Goal: Find specific page/section: Find specific page/section

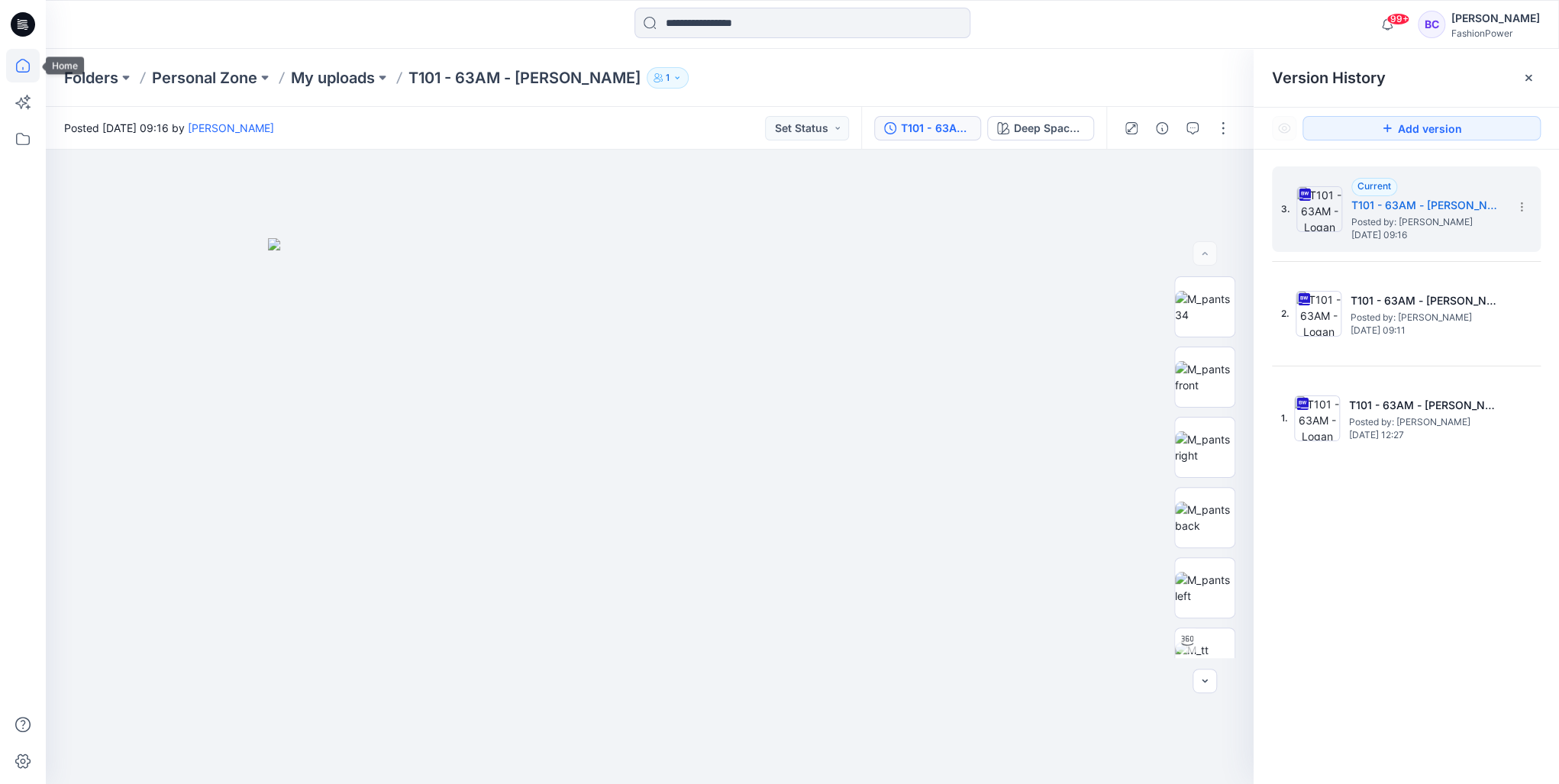
click at [37, 63] on icon at bounding box center [23, 65] width 34 height 34
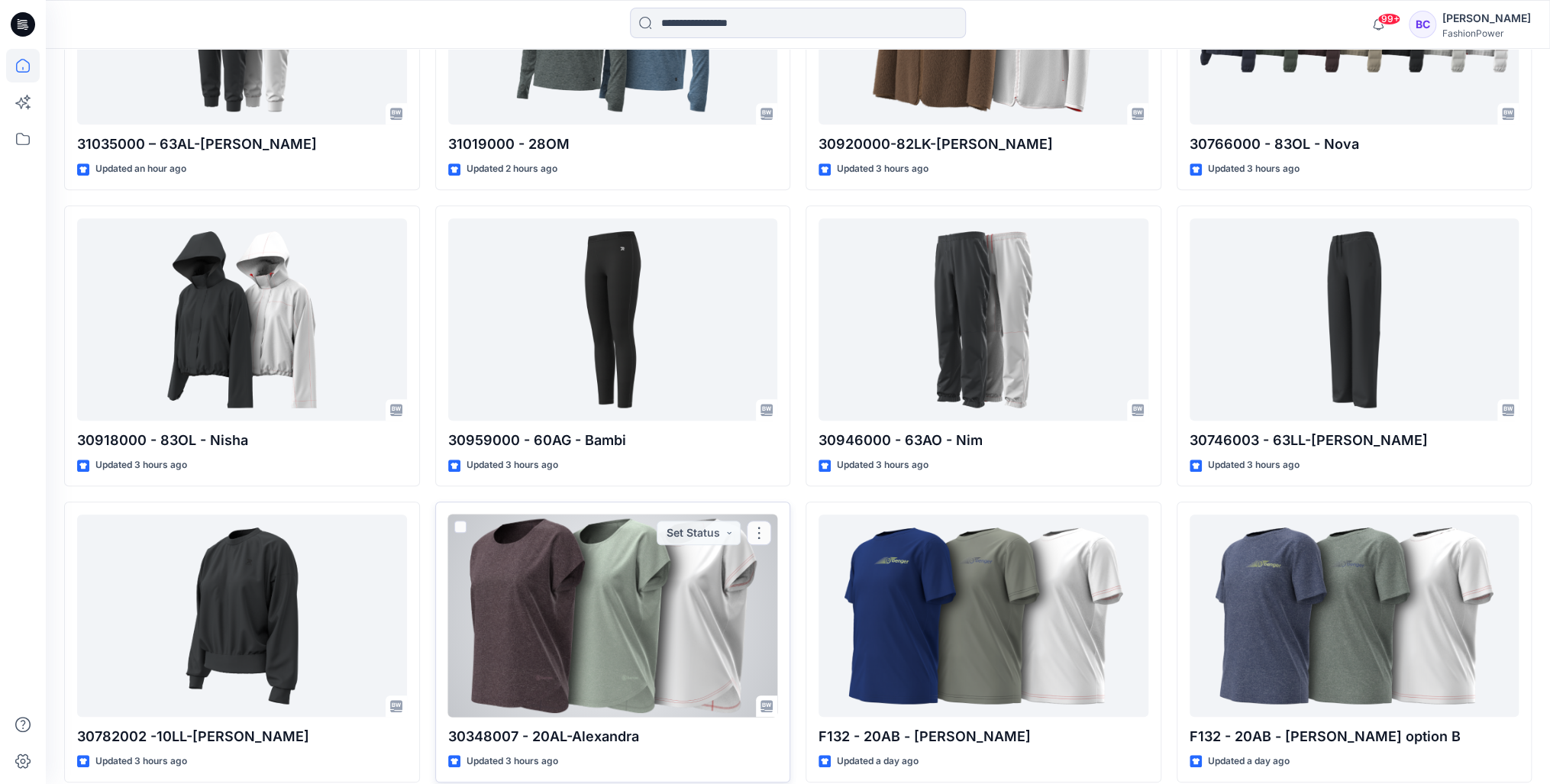
scroll to position [525, 0]
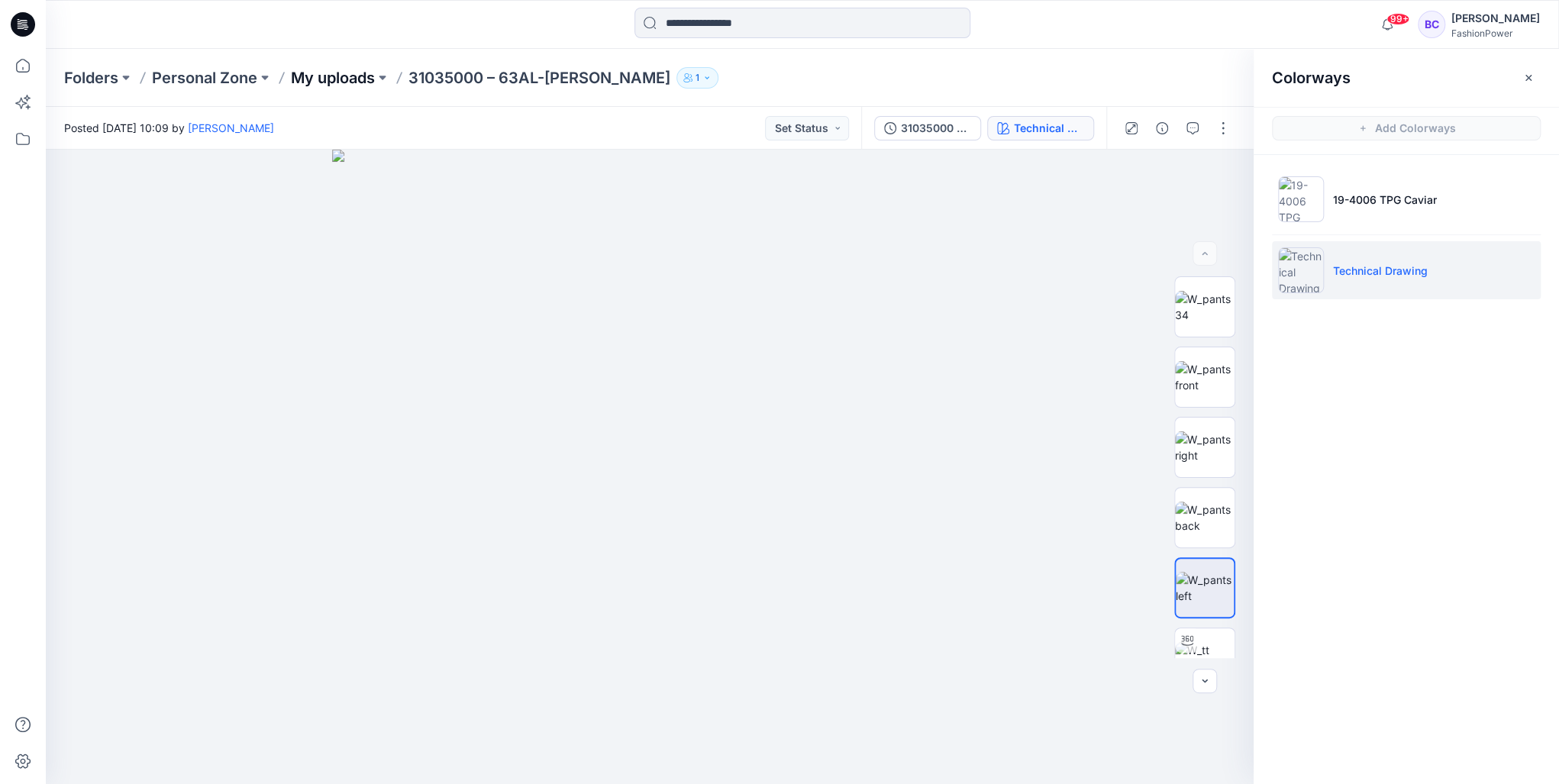
click at [330, 72] on p "My uploads" at bounding box center [333, 77] width 84 height 21
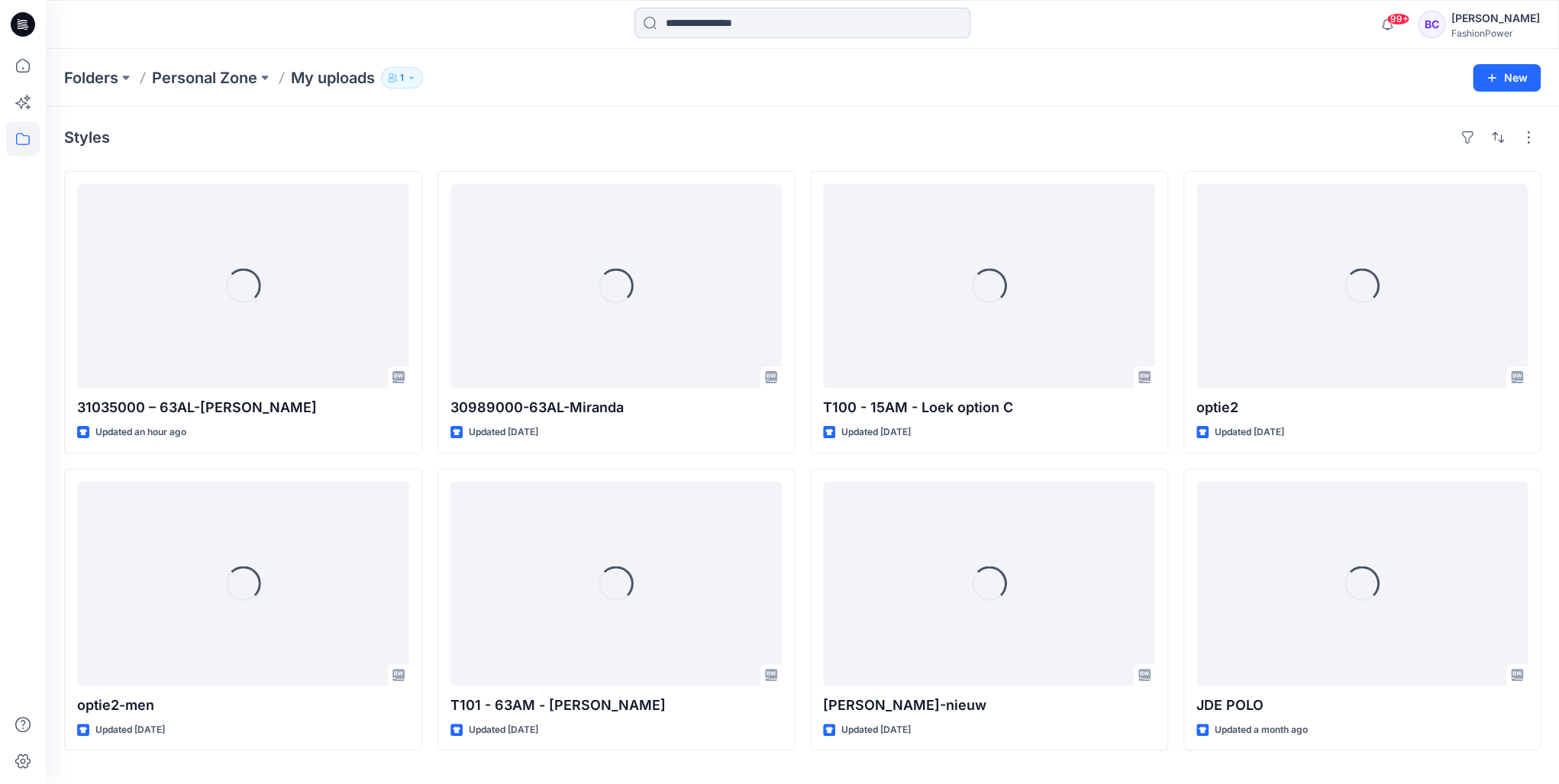
click at [746, 36] on input at bounding box center [802, 22] width 336 height 30
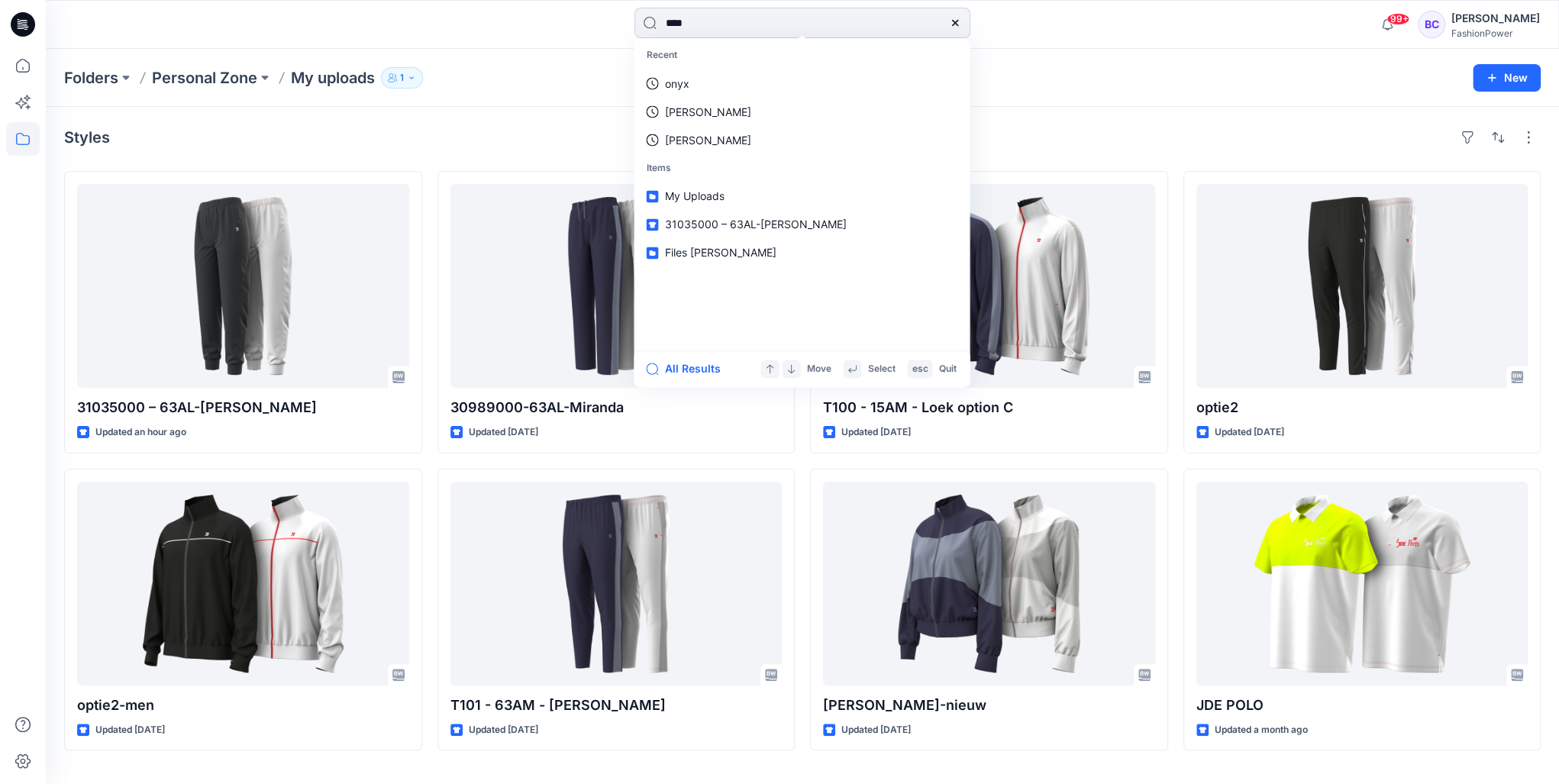
type input "*****"
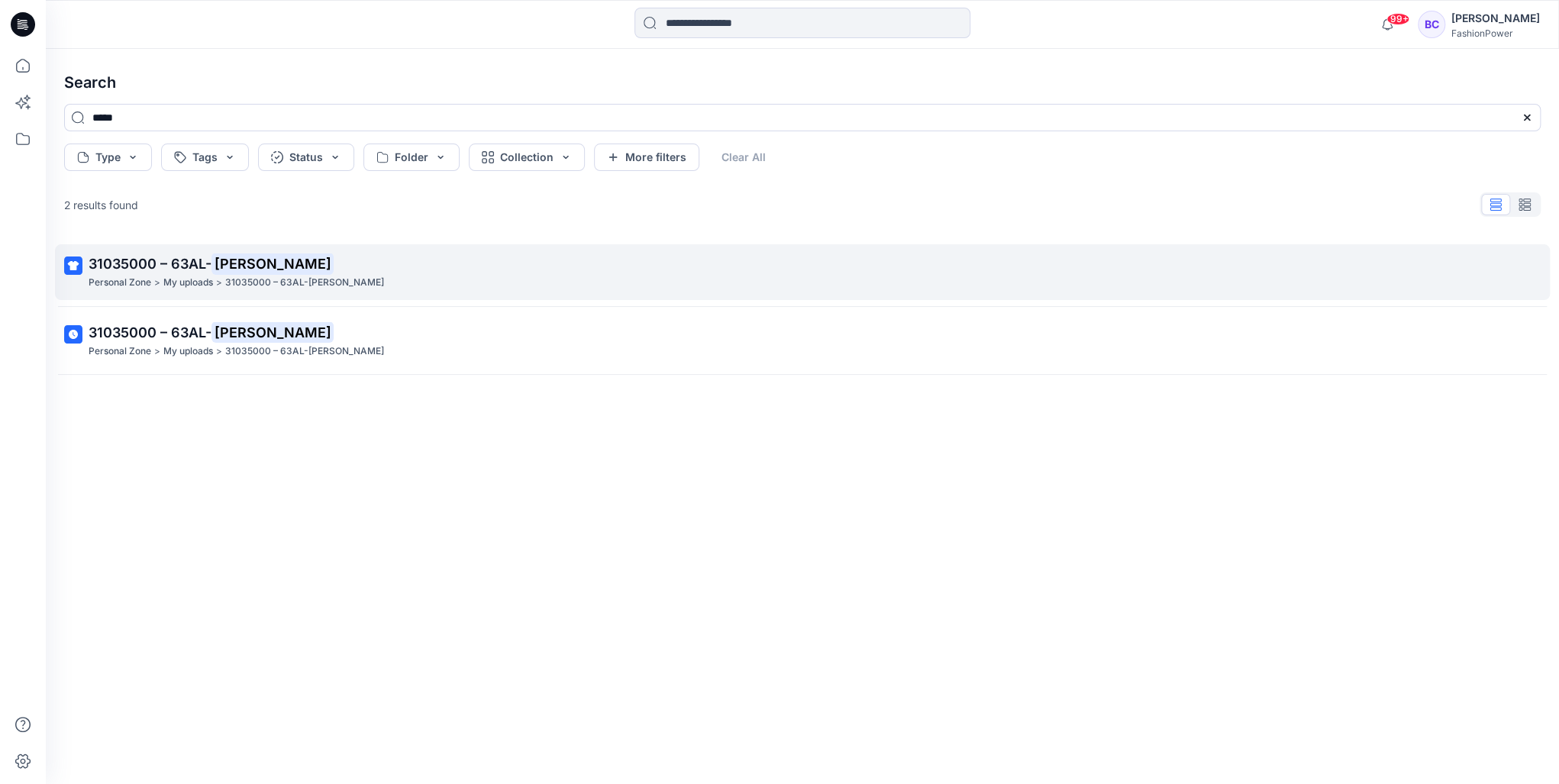
click at [166, 253] on p "31035000 – 63AL- [PERSON_NAME]" at bounding box center [802, 263] width 1425 height 21
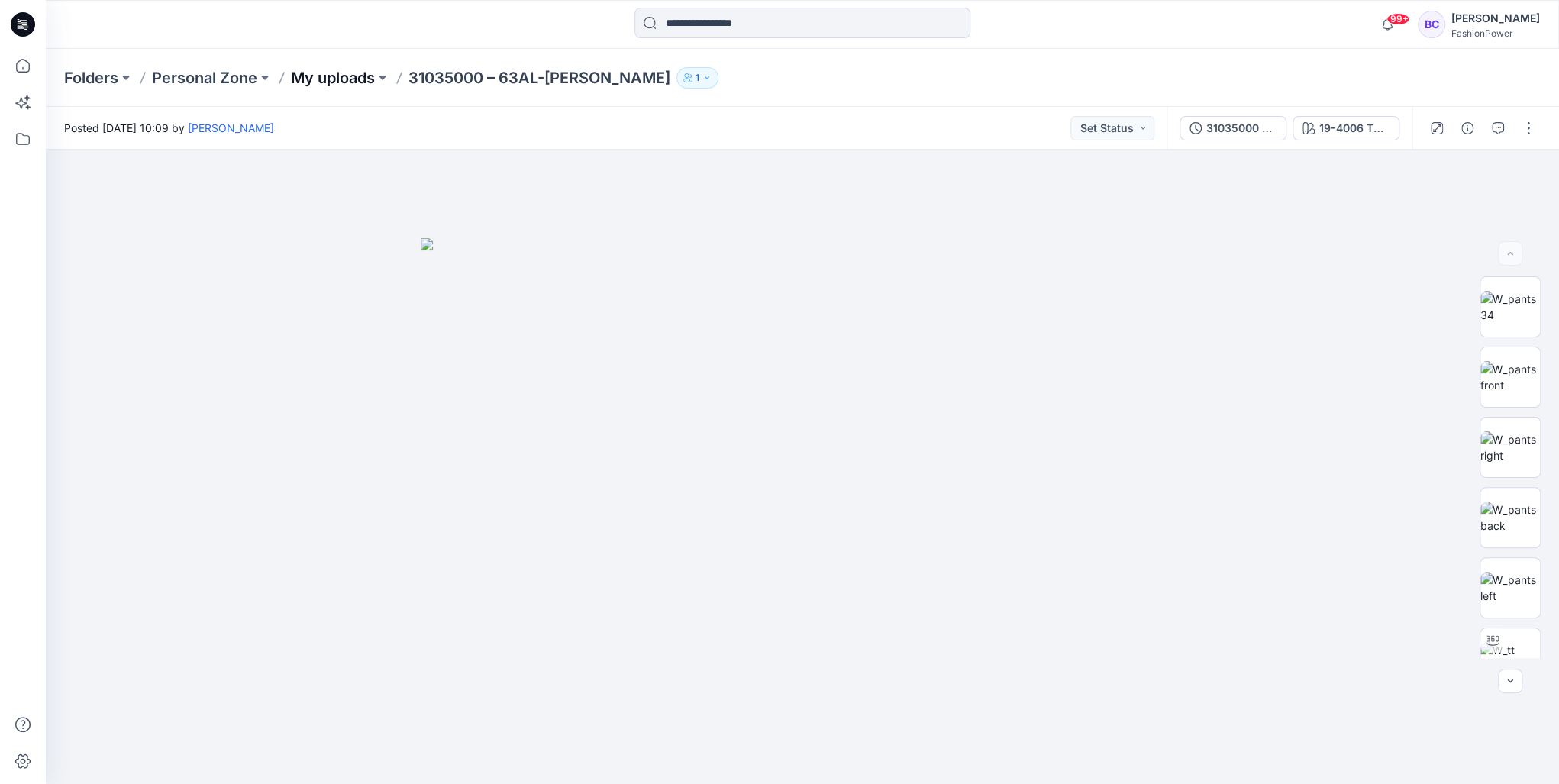
click at [342, 82] on p "My uploads" at bounding box center [333, 77] width 84 height 21
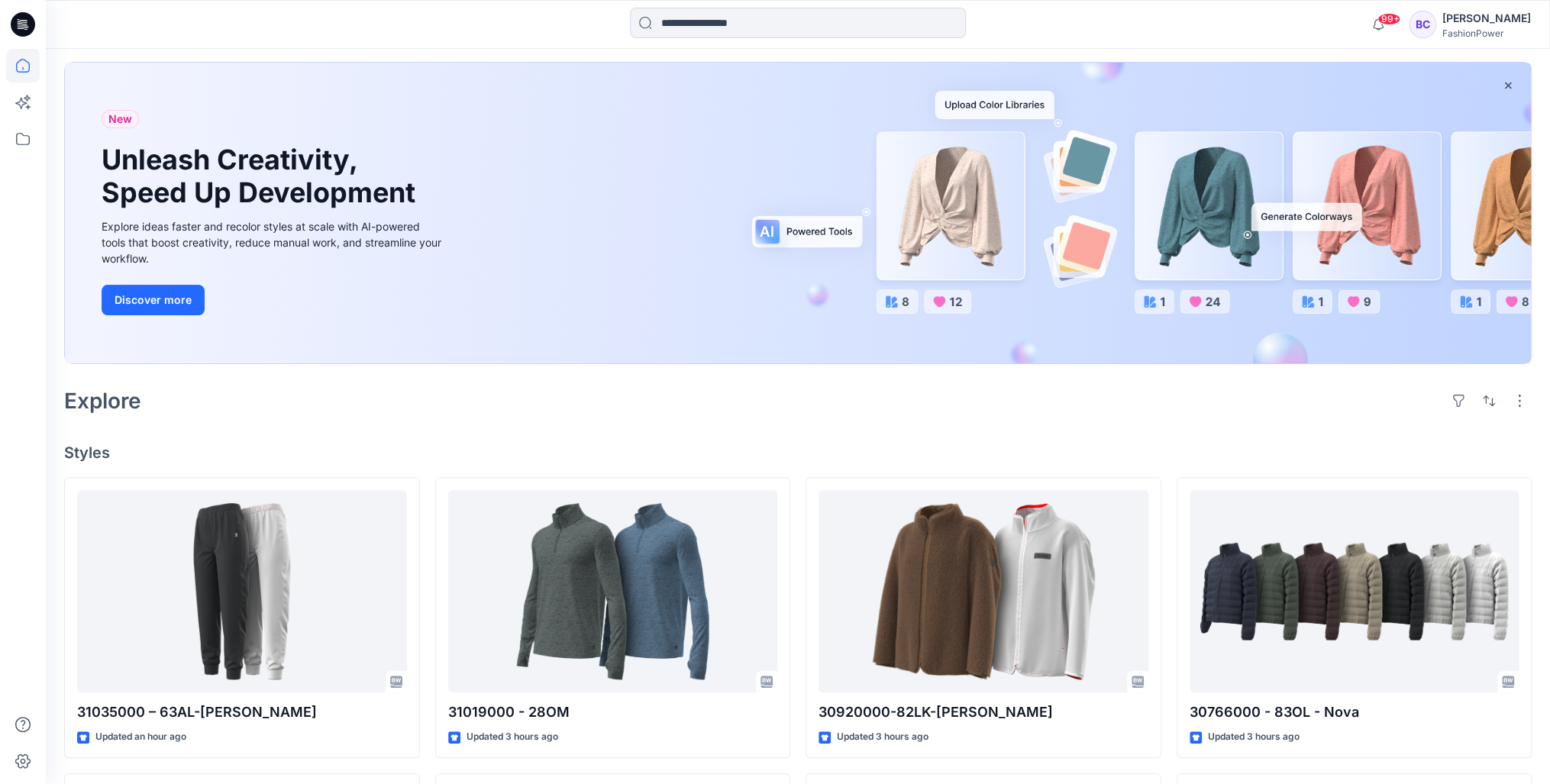
scroll to position [183, 0]
